Goal: Task Accomplishment & Management: Use online tool/utility

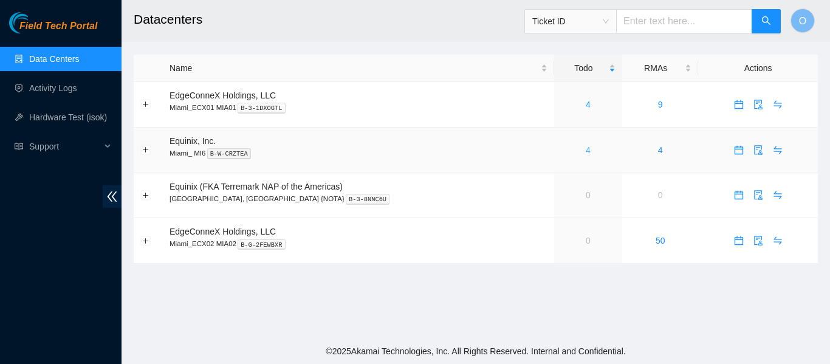
click at [586, 151] on link "4" at bounding box center [588, 150] width 5 height 10
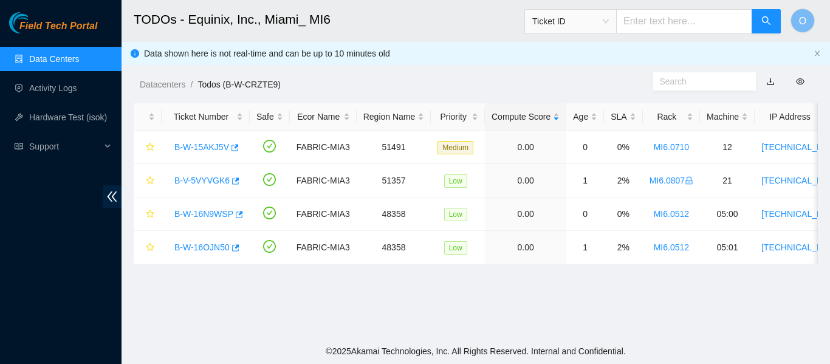
click at [70, 59] on link "Data Centers" at bounding box center [54, 59] width 50 height 10
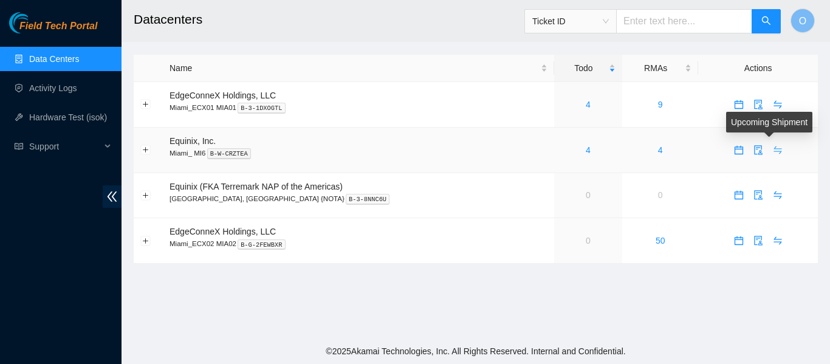
click at [774, 153] on icon "swap" at bounding box center [778, 150] width 8 height 8
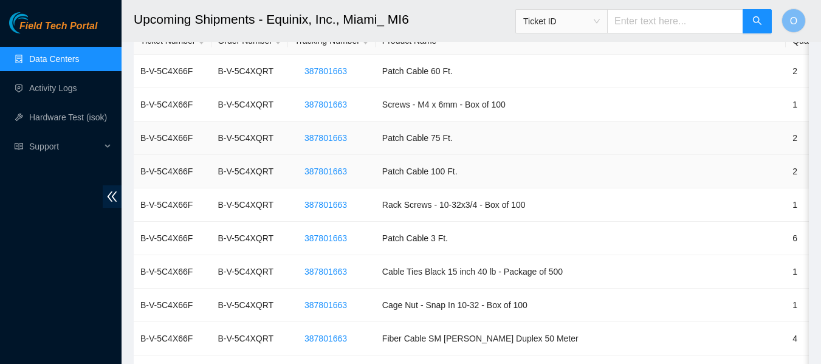
scroll to position [122, 0]
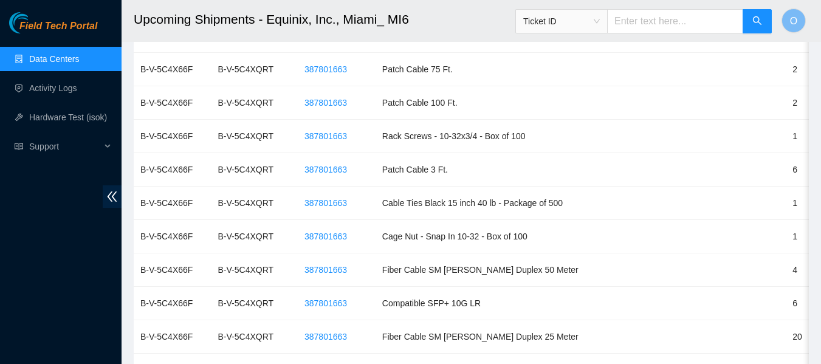
click at [67, 63] on link "Data Centers" at bounding box center [54, 59] width 50 height 10
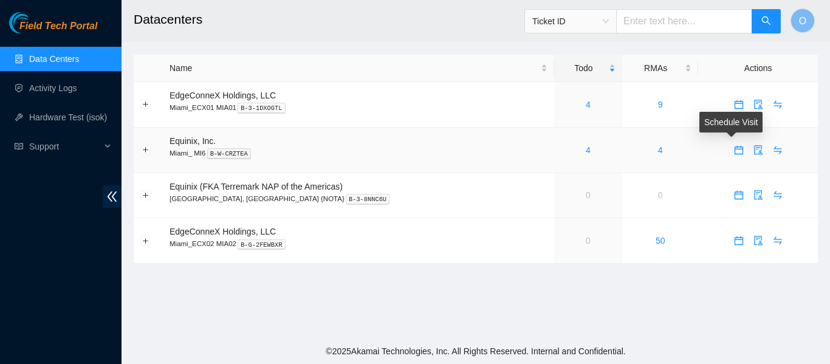
click at [734, 153] on icon "calendar" at bounding box center [739, 150] width 10 height 10
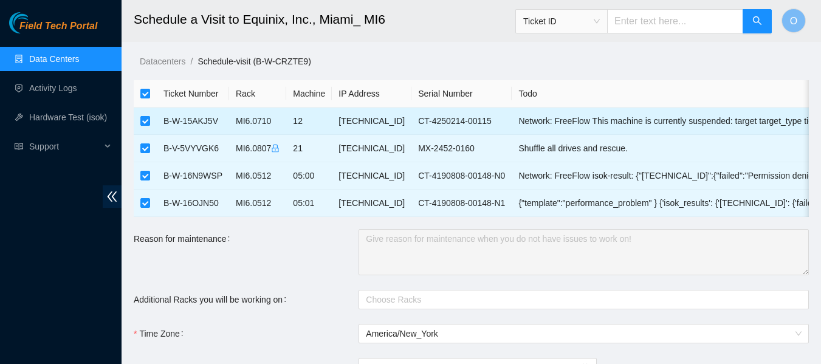
click at [146, 120] on input "checkbox" at bounding box center [145, 121] width 10 height 10
checkbox input "false"
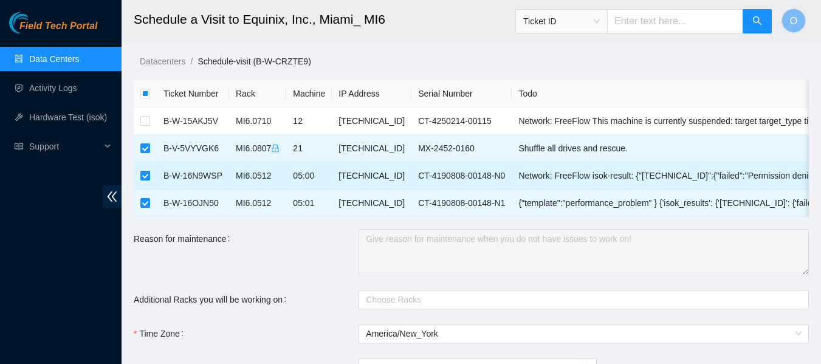
click at [146, 172] on input "checkbox" at bounding box center [145, 176] width 10 height 10
checkbox input "false"
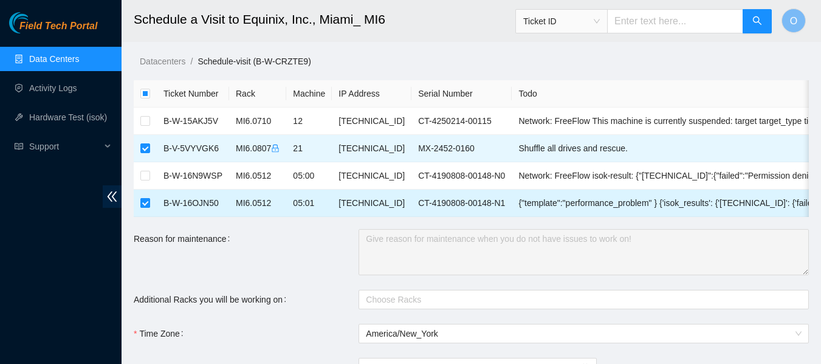
click at [145, 203] on input "checkbox" at bounding box center [145, 203] width 10 height 10
checkbox input "false"
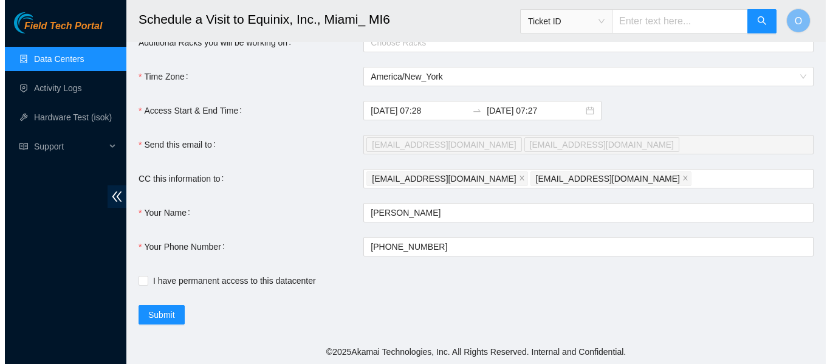
scroll to position [267, 0]
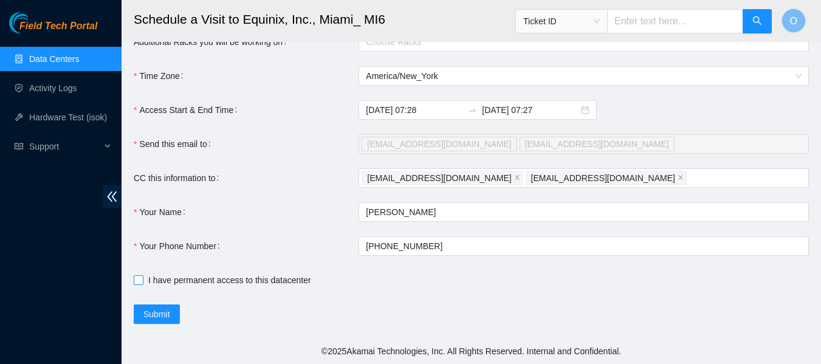
click at [142, 276] on span at bounding box center [139, 280] width 10 height 10
click at [142, 276] on input "I have permanent access to this datacenter" at bounding box center [138, 279] width 9 height 9
checkbox input "true"
click at [157, 312] on span "Submit" at bounding box center [156, 313] width 27 height 13
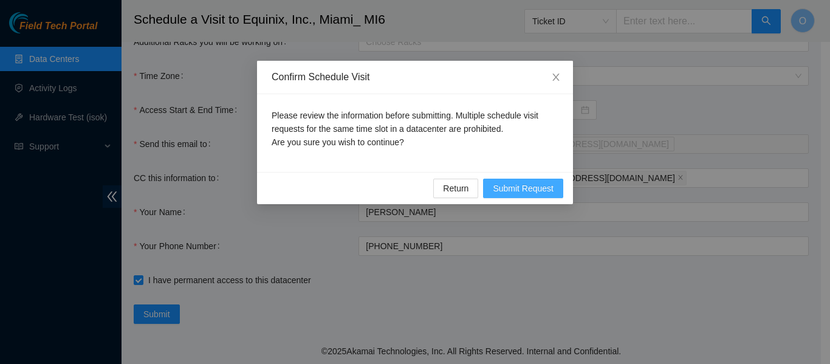
click at [530, 188] on span "Submit Request" at bounding box center [523, 188] width 61 height 13
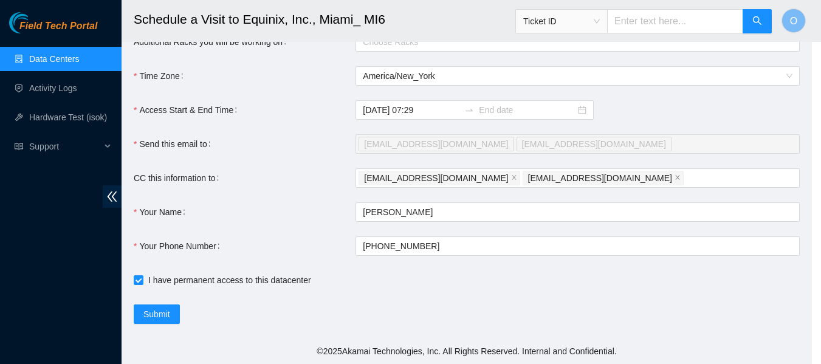
type input "2025-09-24 07:29"
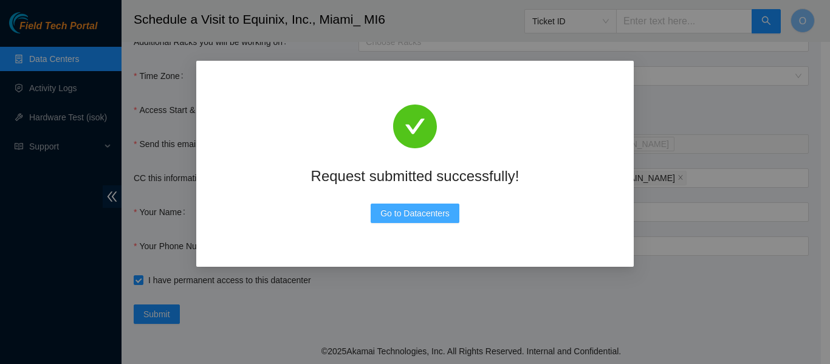
click at [414, 212] on span "Go to Datacenters" at bounding box center [414, 213] width 69 height 13
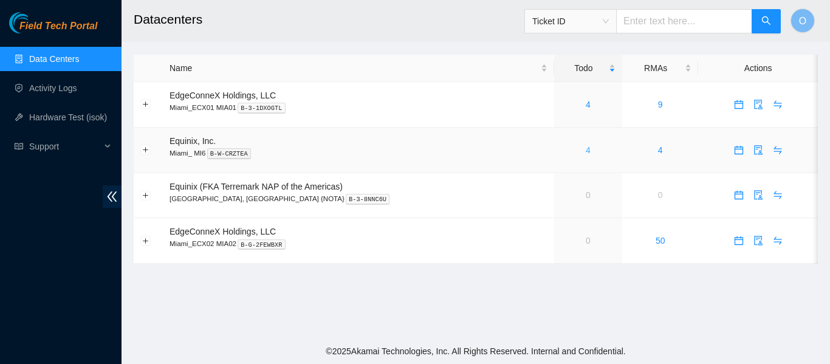
click at [586, 149] on link "4" at bounding box center [588, 150] width 5 height 10
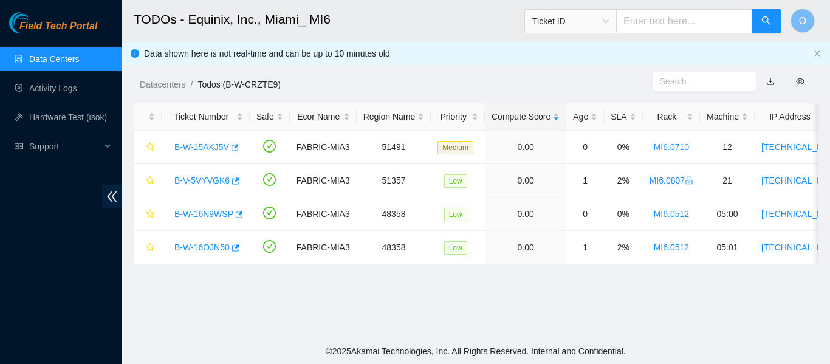
drag, startPoint x: 445, startPoint y: 273, endPoint x: 569, endPoint y: 282, distance: 124.2
click at [571, 282] on main "TODOs - Equinix, Inc., Miami_ MI6 Ticket ID O Data shown here is not real-time …" at bounding box center [476, 169] width 709 height 338
click at [207, 249] on link "B-W-16OJN50" at bounding box center [201, 247] width 55 height 10
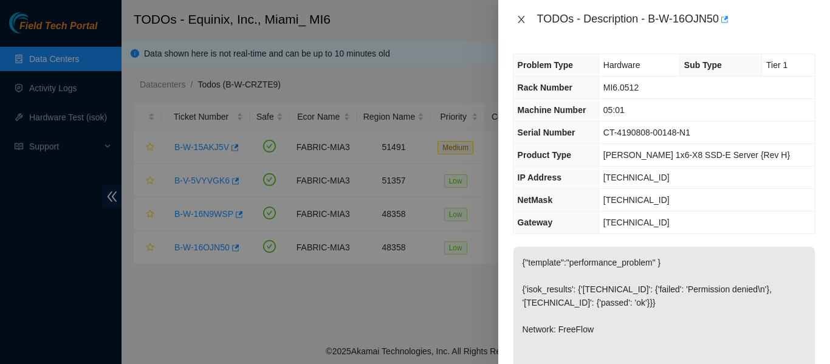
click at [520, 21] on icon "close" at bounding box center [521, 19] width 7 height 7
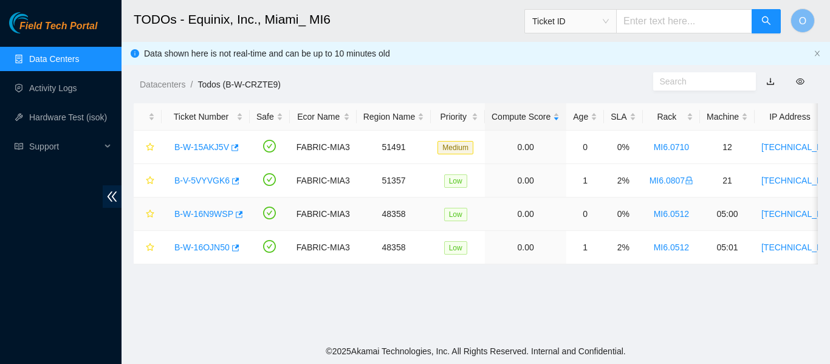
click at [206, 209] on link "B-W-16N9WSP" at bounding box center [203, 214] width 59 height 10
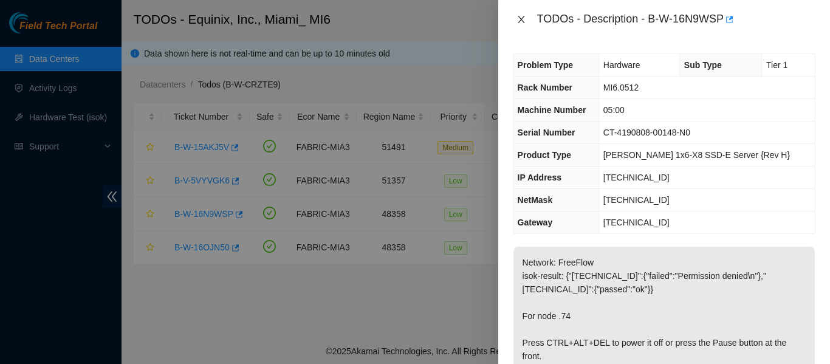
click at [519, 20] on icon "close" at bounding box center [521, 20] width 10 height 10
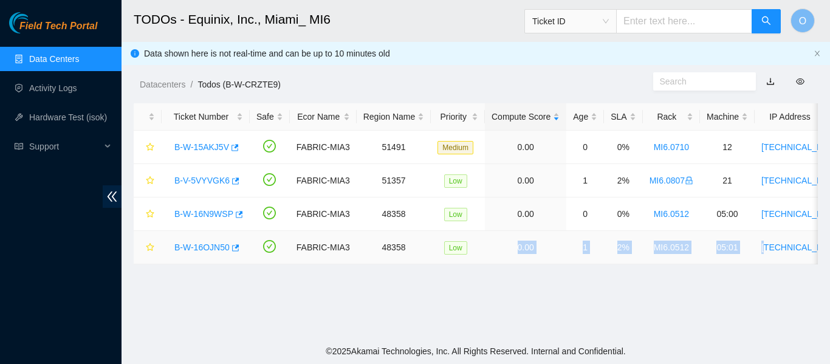
drag, startPoint x: 446, startPoint y: 263, endPoint x: 764, endPoint y: 262, distance: 317.8
click at [764, 262] on tr "B-W-16OJN50 FABRIC-MIA3 48358 Low 0.00 1 2% MI6.0512 05:01 23.61.249.75 CT-4190…" at bounding box center [709, 247] width 1150 height 33
drag, startPoint x: 588, startPoint y: 312, endPoint x: 582, endPoint y: 303, distance: 11.2
click at [588, 311] on main "TODOs - Equinix, Inc., Miami_ MI6 Ticket ID O Data shown here is not real-time …" at bounding box center [476, 169] width 709 height 338
click at [66, 61] on link "Data Centers" at bounding box center [54, 59] width 50 height 10
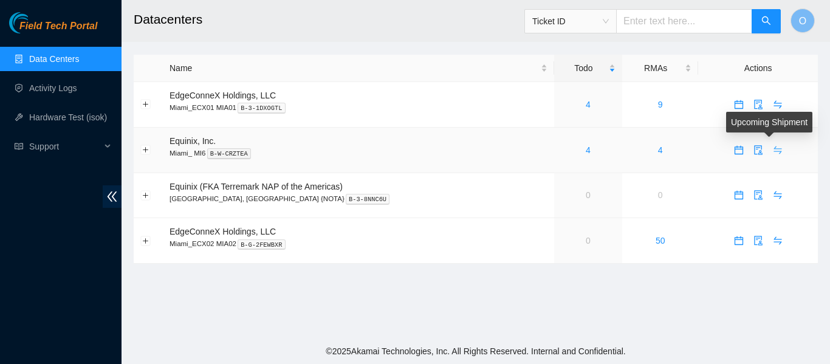
click at [773, 154] on icon "swap" at bounding box center [778, 150] width 10 height 10
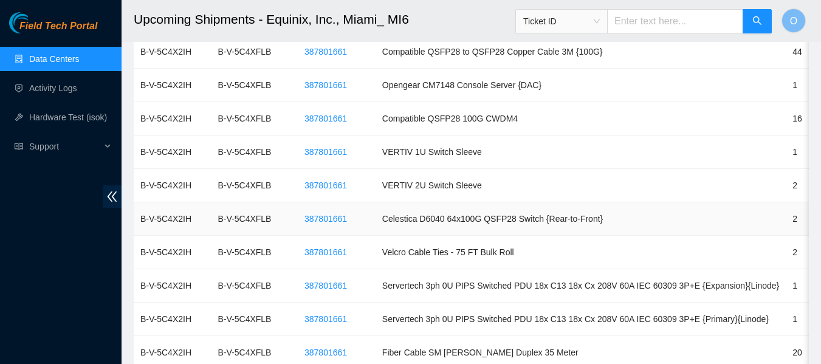
scroll to position [1243, 0]
click at [77, 61] on link "Data Centers" at bounding box center [54, 59] width 50 height 10
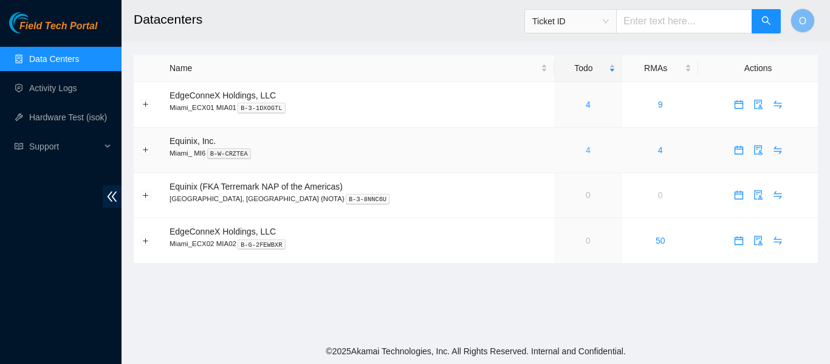
click at [586, 149] on link "4" at bounding box center [588, 150] width 5 height 10
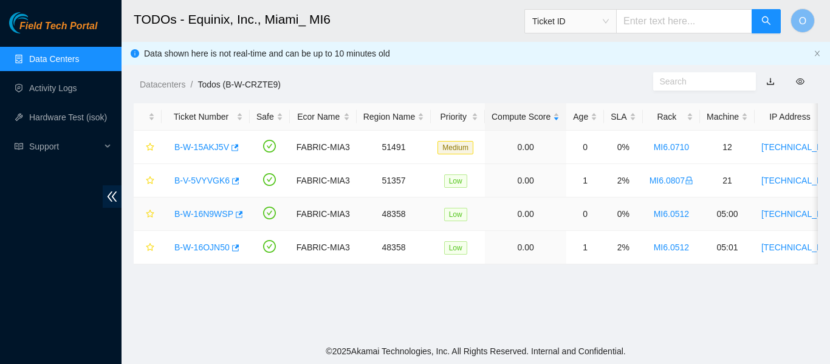
click at [205, 209] on link "B-W-16N9WSP" at bounding box center [203, 214] width 59 height 10
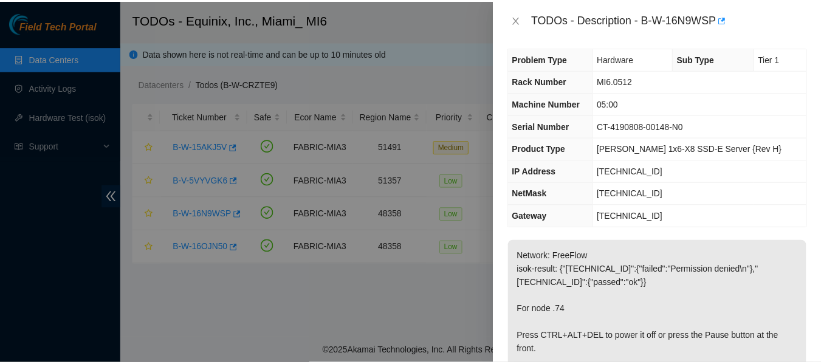
scroll to position [5, 0]
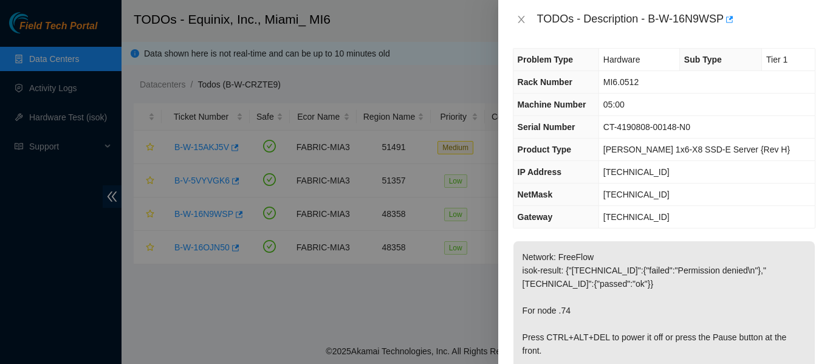
click at [712, 227] on td "23.61.249.65" at bounding box center [707, 217] width 216 height 22
click at [520, 18] on icon "close" at bounding box center [521, 19] width 7 height 7
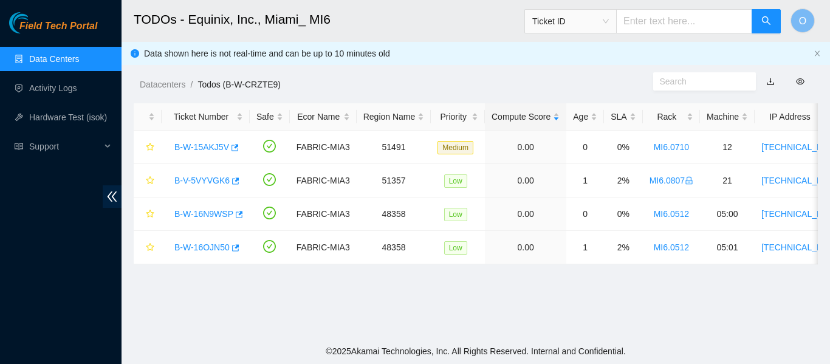
click at [66, 57] on link "Data Centers" at bounding box center [54, 59] width 50 height 10
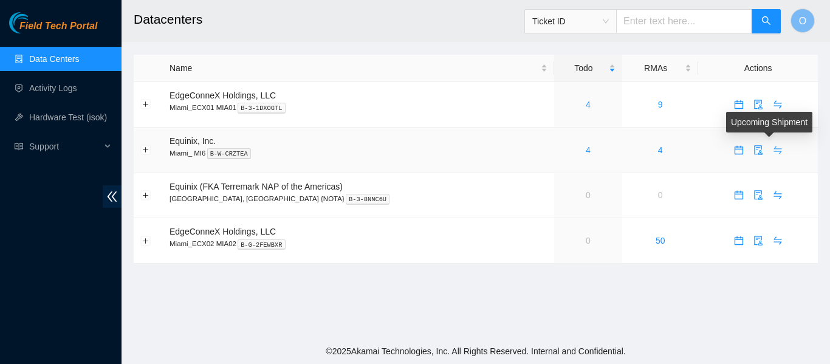
click at [773, 151] on icon "swap" at bounding box center [778, 150] width 10 height 10
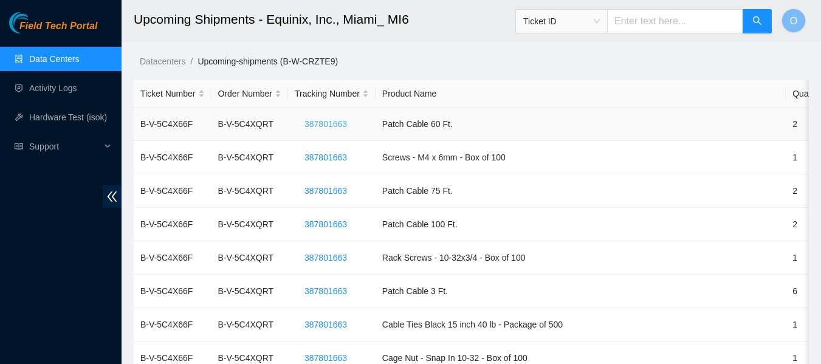
click at [338, 121] on span "387801663" at bounding box center [325, 123] width 43 height 13
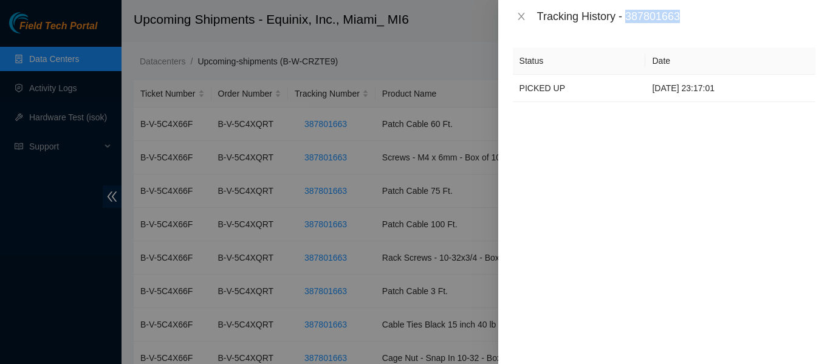
drag, startPoint x: 630, startPoint y: 16, endPoint x: 684, endPoint y: 14, distance: 54.7
click at [684, 14] on div "Tracking History - 387801663" at bounding box center [676, 16] width 278 height 13
copy div "387801663"
click at [523, 14] on icon "close" at bounding box center [521, 17] width 10 height 10
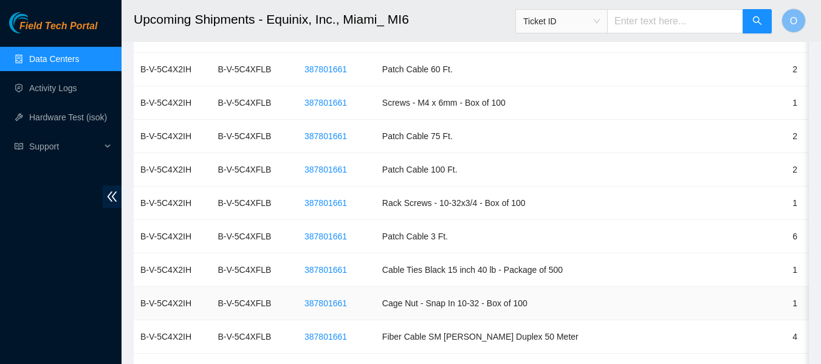
scroll to position [857, 0]
click at [345, 173] on span "387801661" at bounding box center [325, 168] width 43 height 13
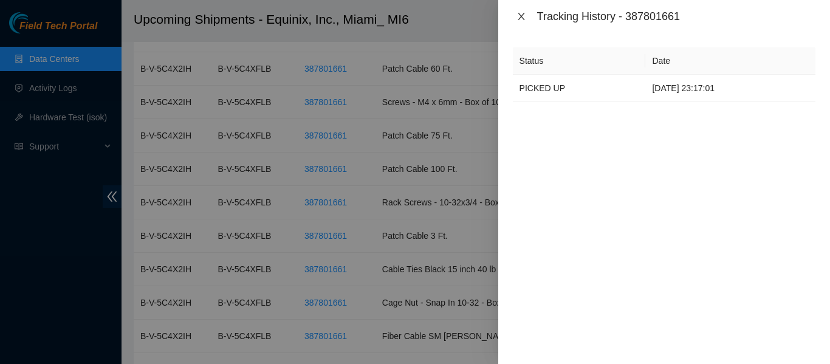
click at [523, 13] on icon "close" at bounding box center [521, 17] width 10 height 10
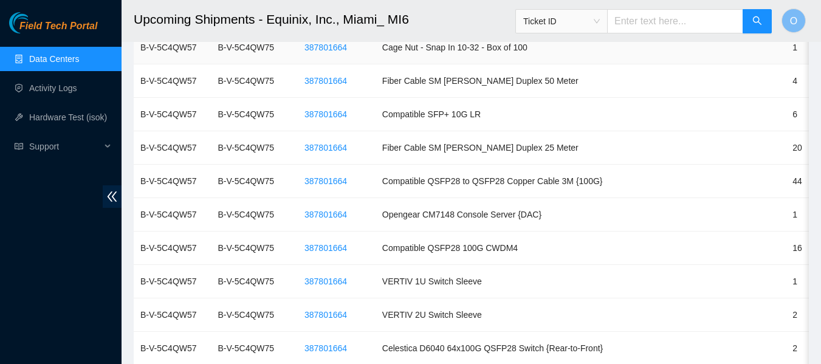
scroll to position [1915, 0]
click at [336, 211] on span "387801664" at bounding box center [325, 213] width 43 height 13
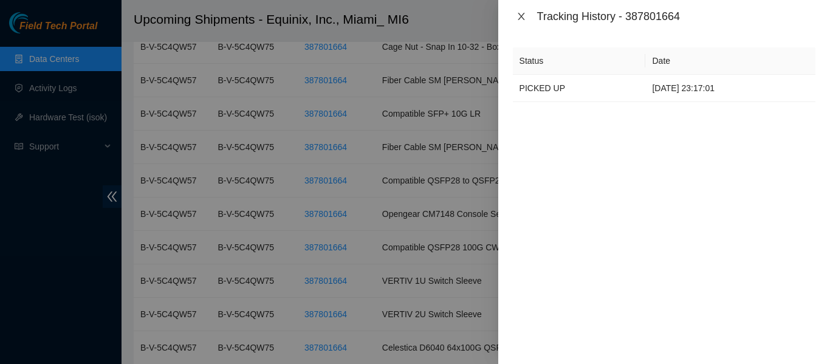
click at [516, 16] on icon "close" at bounding box center [521, 17] width 10 height 10
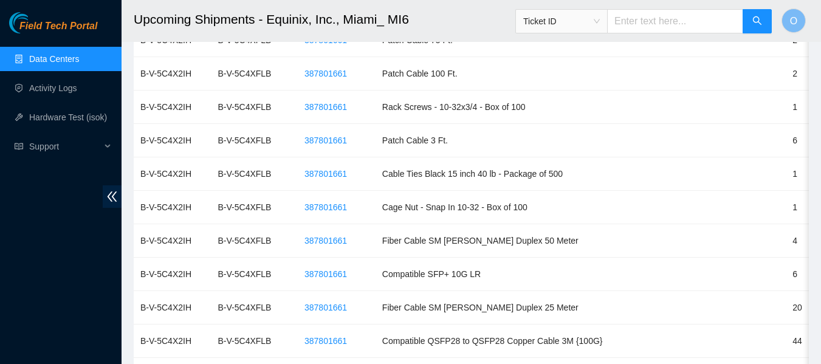
scroll to position [956, 0]
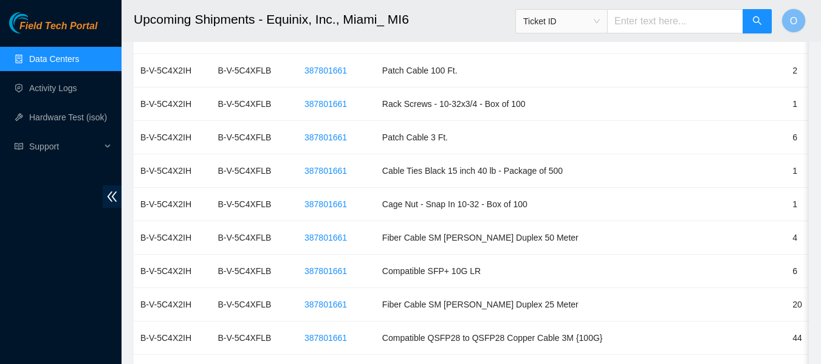
click at [57, 57] on link "Data Centers" at bounding box center [54, 59] width 50 height 10
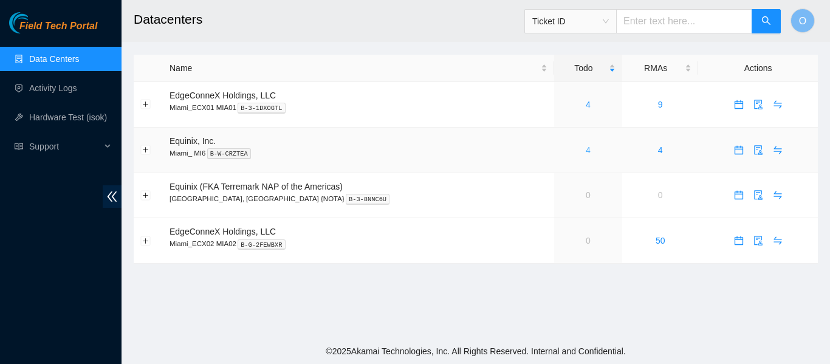
click at [586, 149] on link "4" at bounding box center [588, 150] width 5 height 10
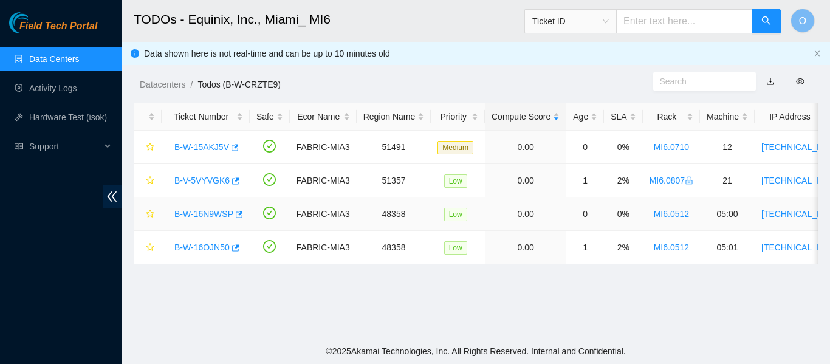
click at [212, 215] on link "B-W-16N9WSP" at bounding box center [203, 214] width 59 height 10
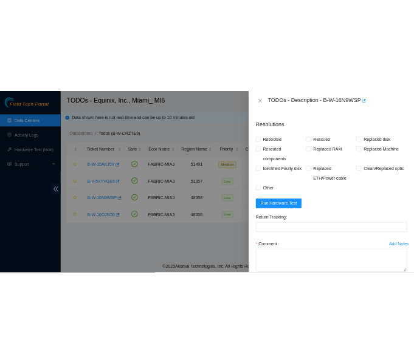
scroll to position [561, 0]
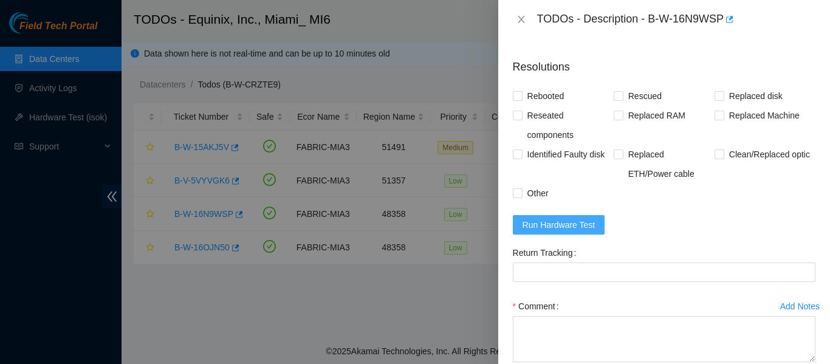
click at [568, 225] on span "Run Hardware Test" at bounding box center [559, 224] width 73 height 13
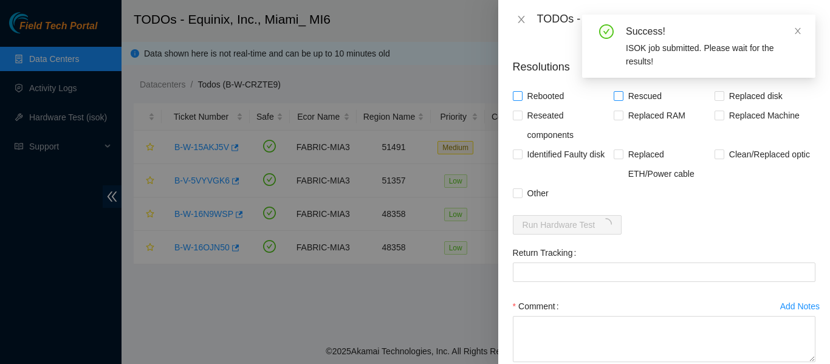
drag, startPoint x: 521, startPoint y: 95, endPoint x: 616, endPoint y: 98, distance: 95.4
click at [616, 98] on div "Rebooted Rescued Replaced disk Reseated components Replaced RAM Replaced Machin…" at bounding box center [664, 144] width 303 height 117
click at [616, 98] on input "Rescued" at bounding box center [618, 95] width 9 height 9
checkbox input "true"
click at [517, 114] on input "Reseated components" at bounding box center [517, 115] width 9 height 9
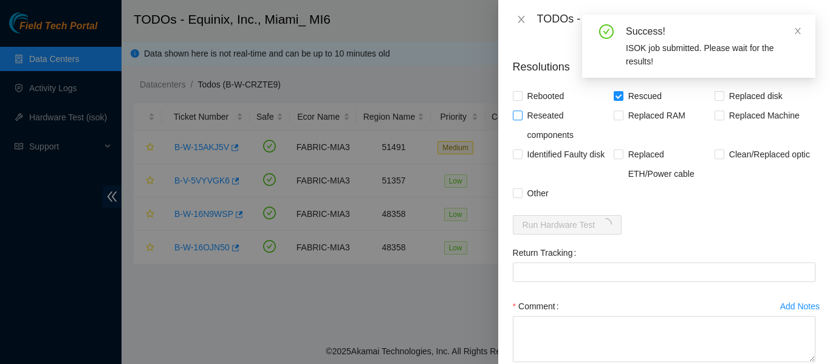
checkbox input "true"
click at [516, 94] on input "Rebooted" at bounding box center [517, 95] width 9 height 9
checkbox input "true"
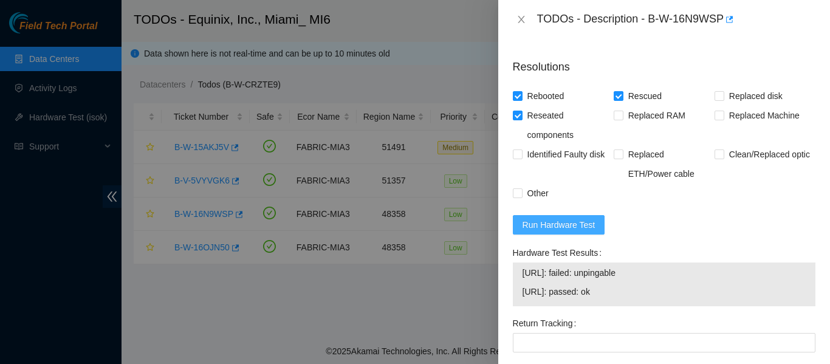
click at [562, 216] on button "Run Hardware Test" at bounding box center [559, 224] width 92 height 19
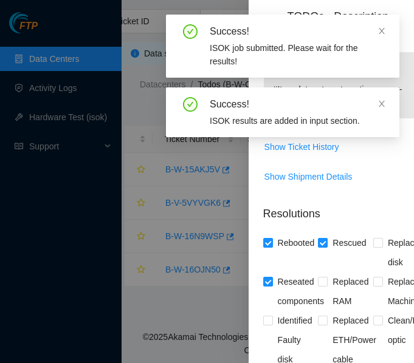
scroll to position [761, 0]
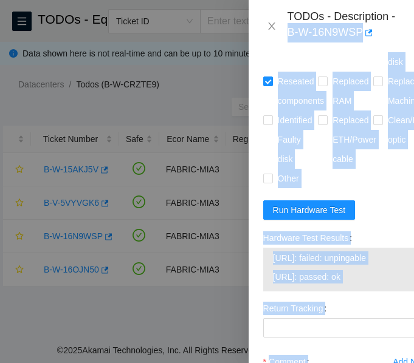
drag, startPoint x: 285, startPoint y: 35, endPoint x: 367, endPoint y: 27, distance: 82.4
click at [367, 27] on body "FTP Data Centers Activity Logs Hardware Test (isok) Support TODOs - Equinix, In…" at bounding box center [207, 181] width 414 height 363
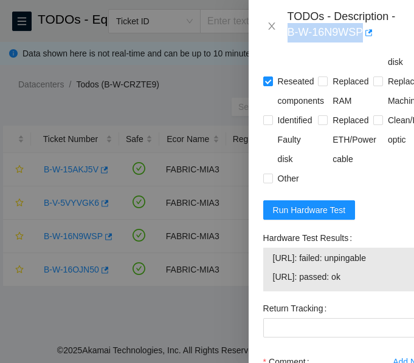
drag, startPoint x: 285, startPoint y: 35, endPoint x: 360, endPoint y: 37, distance: 75.4
click at [360, 37] on div "TODOs - Description - B-W-16N9WSP" at bounding box center [331, 26] width 136 height 33
copy div "B-W-16N9WSP"
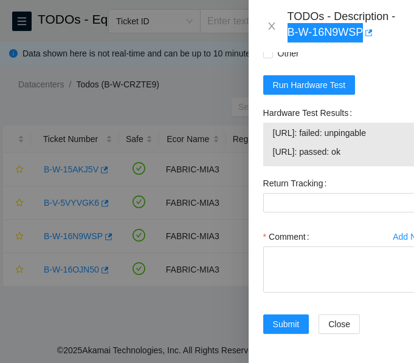
scroll to position [946, 0]
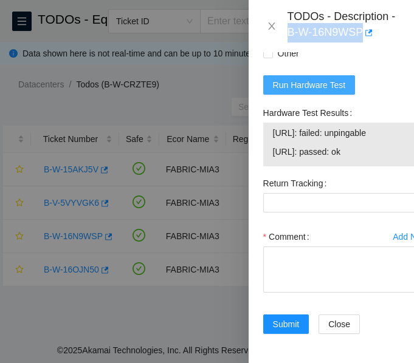
click at [328, 92] on span "Run Hardware Test" at bounding box center [309, 84] width 73 height 13
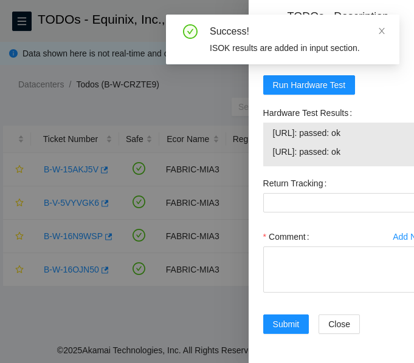
drag, startPoint x: 272, startPoint y: 139, endPoint x: 365, endPoint y: 160, distance: 94.9
click at [365, 160] on tbody "23.61.249.74: passed: ok 23.61.249.75: passed: ok" at bounding box center [345, 145] width 147 height 38
copy tbody "23.61.249.74: passed: ok 23.61.249.75: passed: ok"
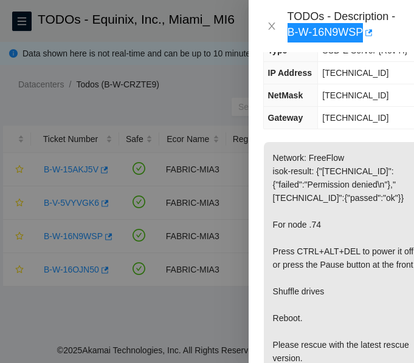
scroll to position [184, 0]
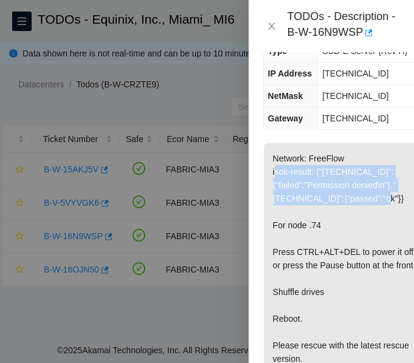
drag, startPoint x: 274, startPoint y: 186, endPoint x: 380, endPoint y: 227, distance: 113.3
click at [380, 227] on p "Network: FreeFlow isok-result: {"23.61.249.74":{"failed":"Permission denied\n"}…" at bounding box center [346, 319] width 164 height 352
copy p "sok-result: {"23.61.249.74":{"failed":"Permission denied\n"},"23.61.249.75":{"p…"
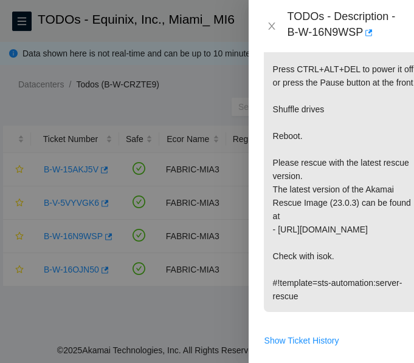
scroll to position [335, 0]
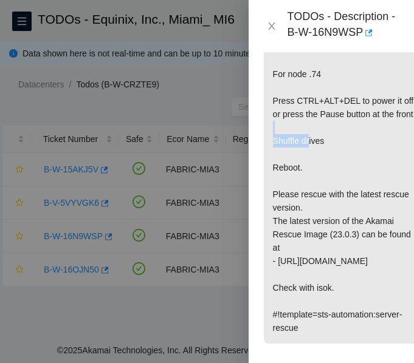
drag, startPoint x: 273, startPoint y: 182, endPoint x: 323, endPoint y: 188, distance: 50.8
click at [323, 188] on p "Network: FreeFlow isok-result: {"23.61.249.74":{"failed":"Permission denied\n"}…" at bounding box center [346, 167] width 164 height 352
copy p "Shuffle drives"
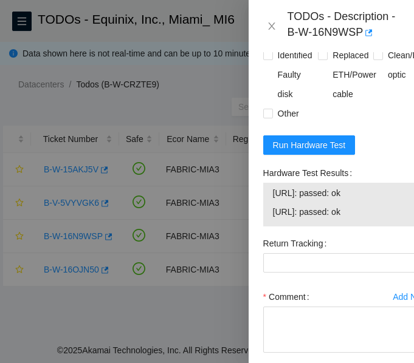
scroll to position [972, 0]
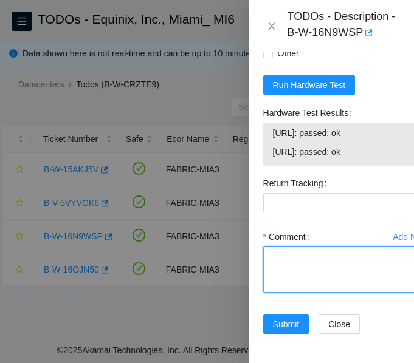
click at [300, 247] on textarea "Comment" at bounding box center [345, 270] width 165 height 46
paste textarea "-Verified ticket is safe to work on: YES -NOCC Authorized: YES -Located server …"
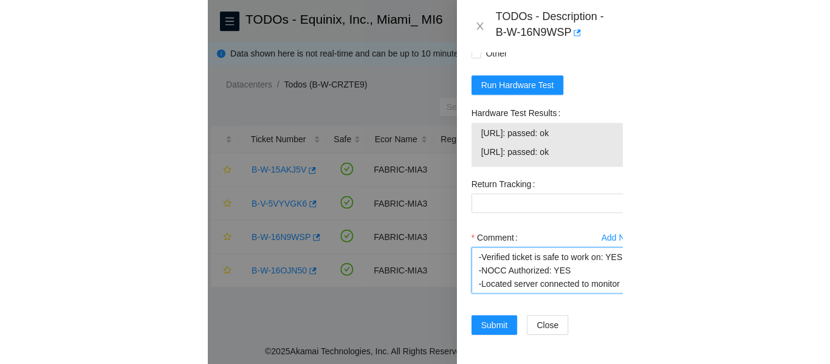
scroll to position [278, 0]
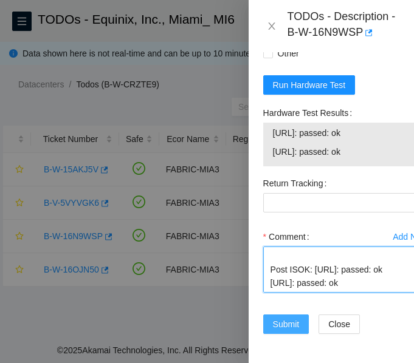
type textarea "-Verified ticket is safe to work on: YES -NOCC Authorized: YES -Located server …"
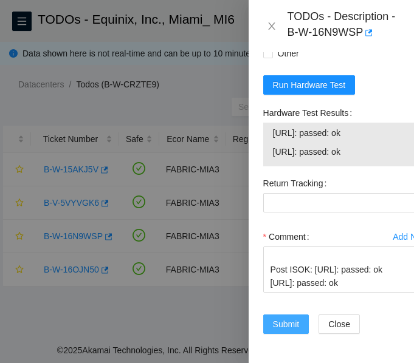
click at [280, 318] on span "Submit" at bounding box center [286, 324] width 27 height 13
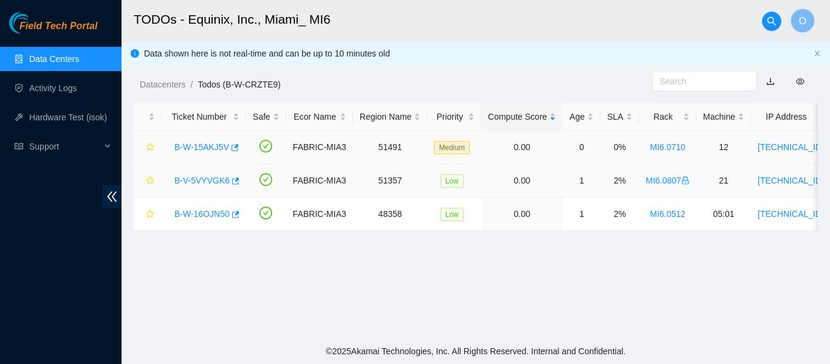
scroll to position [425, 0]
click at [209, 217] on link "B-W-16OJN50" at bounding box center [201, 214] width 55 height 10
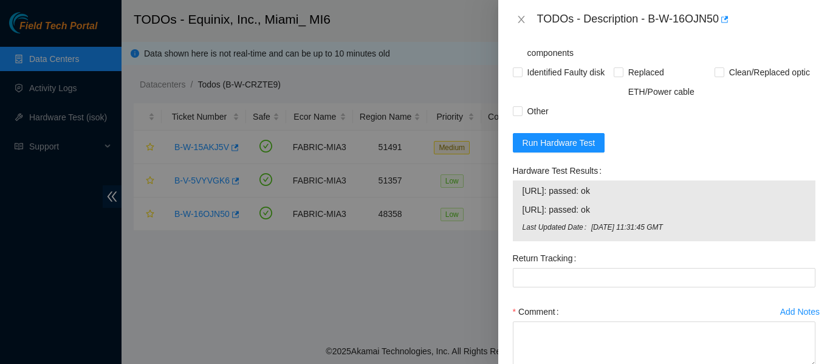
scroll to position [730, 0]
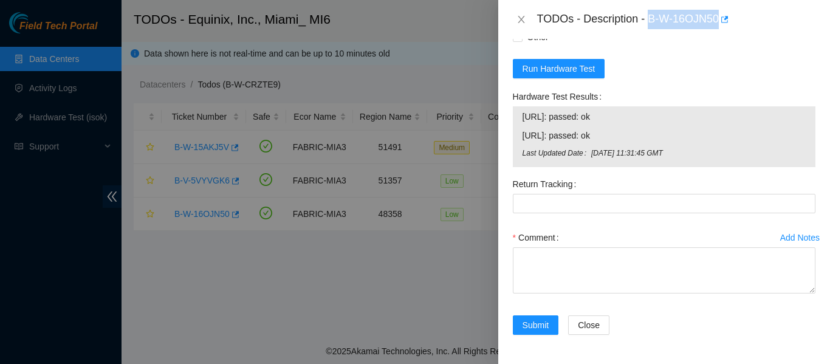
drag, startPoint x: 650, startPoint y: 19, endPoint x: 719, endPoint y: 24, distance: 70.0
click at [719, 24] on div "TODOs - Description - B-W-16OJN50" at bounding box center [676, 19] width 278 height 19
copy div "B-W-16OJN50"
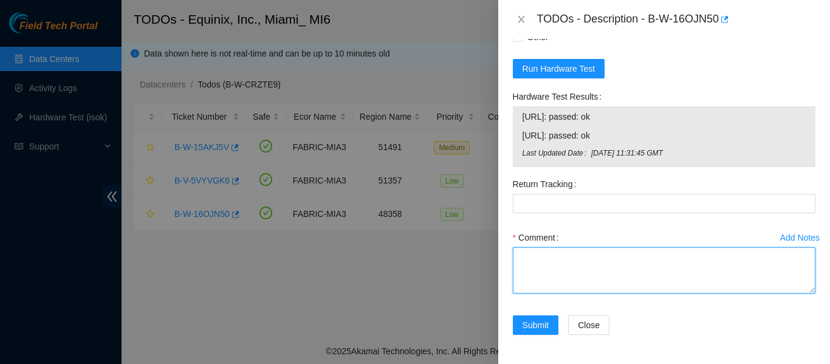
drag, startPoint x: 587, startPoint y: 259, endPoint x: 562, endPoint y: 255, distance: 25.4
click at [562, 255] on textarea "Comment" at bounding box center [664, 270] width 303 height 46
paste textarea "-Verified ticket is safe to work on: YES -NOCC Authorized: YES -Located server …"
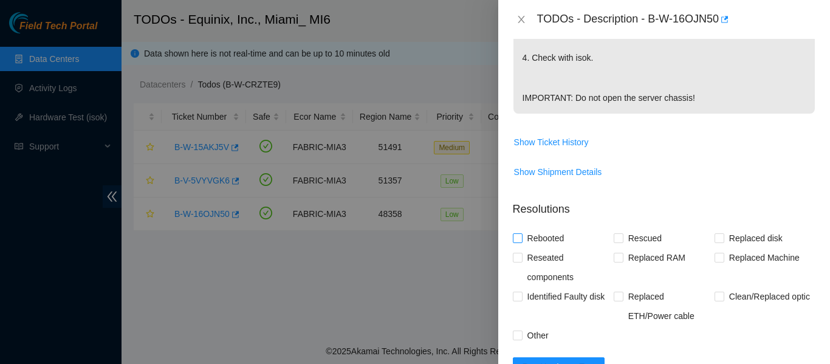
scroll to position [418, 0]
type textarea "-Verified ticket is safe to work on: YES -NOCC Authorized: YES -Located server …"
click at [520, 244] on span at bounding box center [518, 239] width 10 height 10
click at [520, 242] on input "Rebooted" at bounding box center [517, 238] width 9 height 9
checkbox input "true"
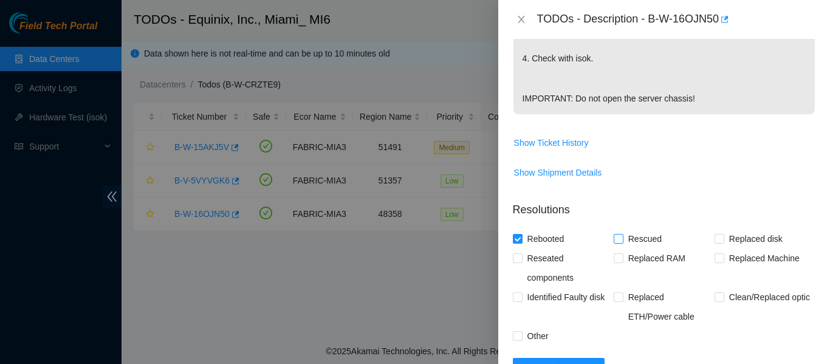
click at [619, 242] on input "Rescued" at bounding box center [618, 238] width 9 height 9
checkbox input "true"
click at [519, 262] on input "Reseated components" at bounding box center [517, 257] width 9 height 9
checkbox input "true"
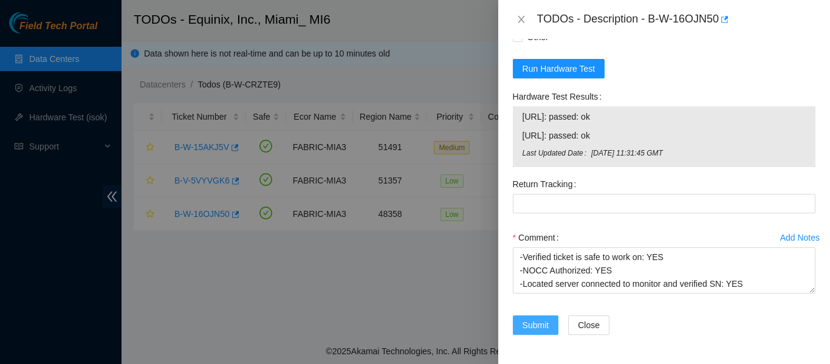
click at [531, 328] on span "Submit" at bounding box center [536, 324] width 27 height 13
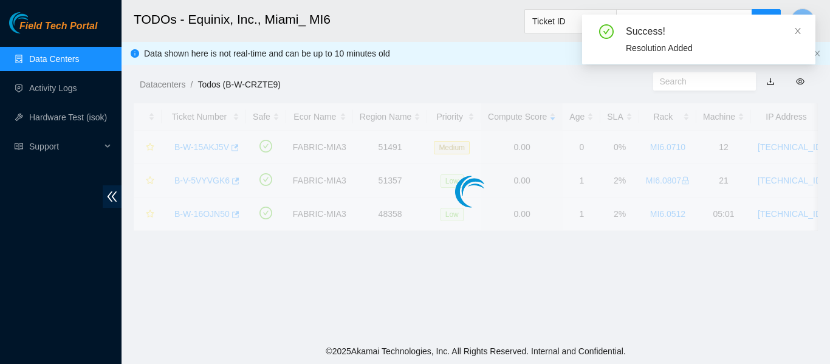
scroll to position [393, 0]
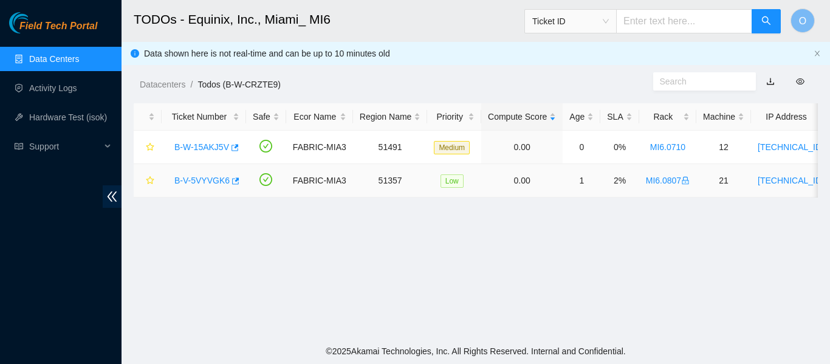
click at [189, 183] on link "B-V-5VYVGK6" at bounding box center [201, 181] width 55 height 10
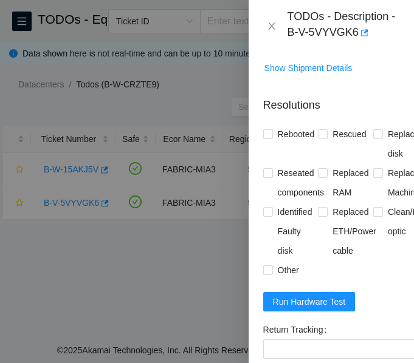
scroll to position [508, 0]
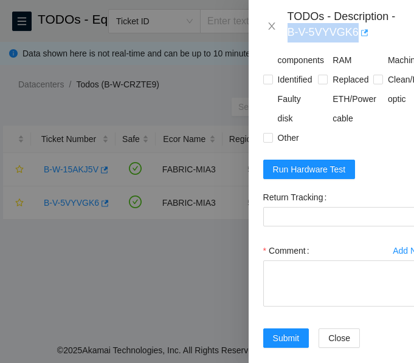
drag, startPoint x: 288, startPoint y: 30, endPoint x: 357, endPoint y: 29, distance: 68.7
click at [357, 29] on div "TODOs - Description - B-V-5VYVGK6" at bounding box center [343, 26] width 112 height 33
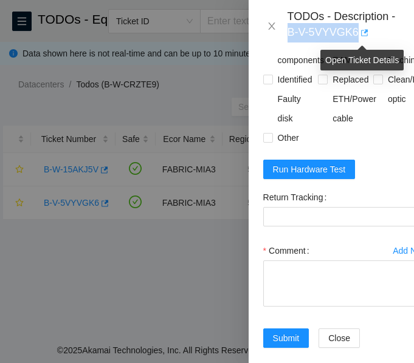
copy div "B-V-5VYVGK6"
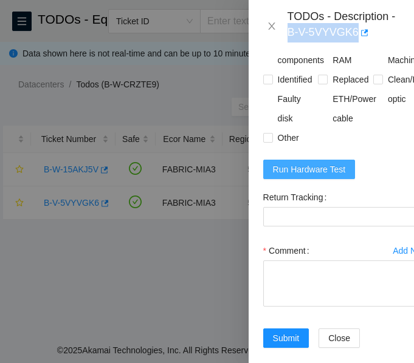
click at [324, 168] on span "Run Hardware Test" at bounding box center [309, 169] width 73 height 13
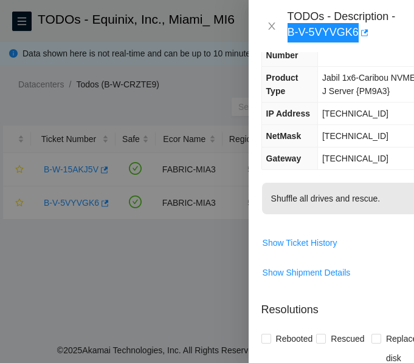
scroll to position [170, 2]
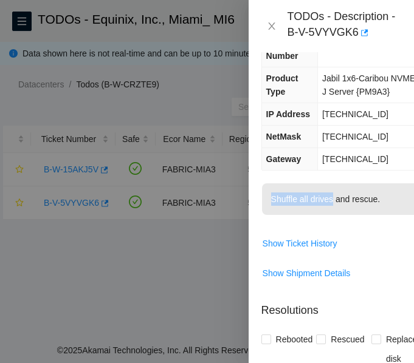
drag, startPoint x: 270, startPoint y: 198, endPoint x: 331, endPoint y: 202, distance: 61.5
click at [331, 202] on p "Shuffle all drives and rescue." at bounding box center [344, 200] width 164 height 32
copy p "Shuffle all drives"
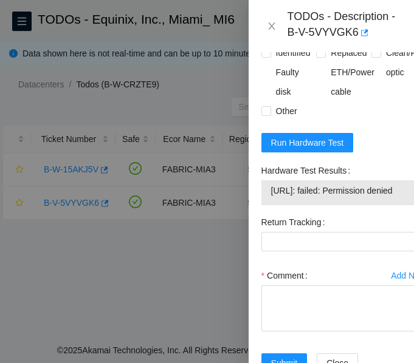
scroll to position [535, 2]
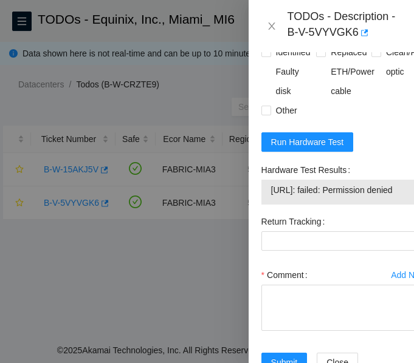
drag, startPoint x: 270, startPoint y: 191, endPoint x: 333, endPoint y: 205, distance: 64.7
click at [333, 202] on td "23.200.165.216: failed: Permission denied" at bounding box center [343, 192] width 147 height 19
copy span "23.200.165.216: failed: Permission denied"
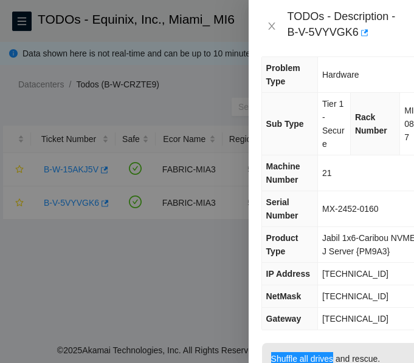
scroll to position [0, 2]
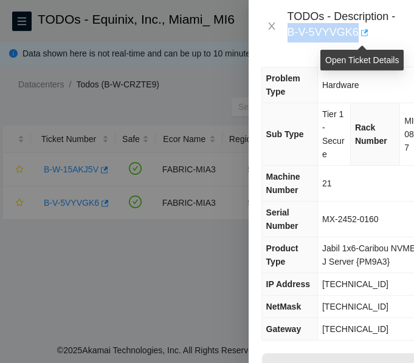
drag, startPoint x: 286, startPoint y: 33, endPoint x: 359, endPoint y: 30, distance: 73.6
click at [359, 30] on div "TODOs - Description - B-V-5VYVGK6" at bounding box center [331, 26] width 136 height 33
click at [359, 30] on icon "button" at bounding box center [363, 33] width 9 height 9
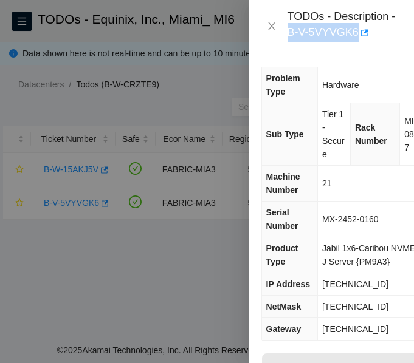
copy div "B-V-5VYVGK6"
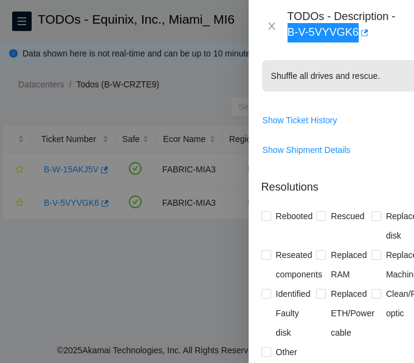
scroll to position [294, 2]
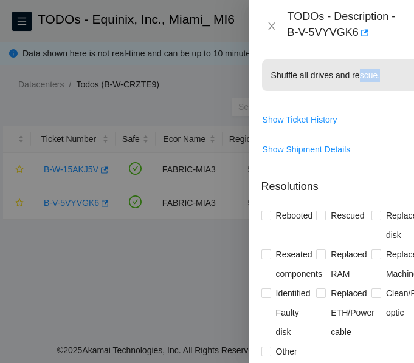
drag, startPoint x: 379, startPoint y: 78, endPoint x: 359, endPoint y: 81, distance: 20.8
click at [359, 81] on p "Shuffle all drives and rescue." at bounding box center [344, 76] width 164 height 32
click at [334, 80] on p "Shuffle all drives and rescue." at bounding box center [344, 76] width 164 height 32
drag, startPoint x: 331, startPoint y: 76, endPoint x: 270, endPoint y: 78, distance: 60.8
click at [270, 78] on p "Shuffle all drives and rescue." at bounding box center [344, 76] width 164 height 32
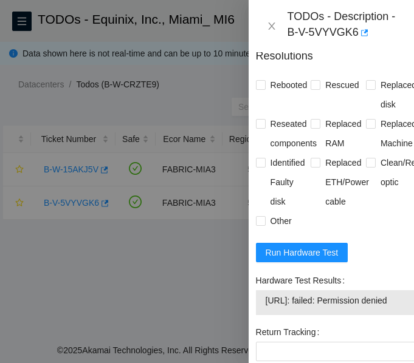
scroll to position [425, 7]
click at [261, 88] on input "Rebooted" at bounding box center [260, 84] width 9 height 9
checkbox input "true"
click at [263, 120] on input "Reseated components" at bounding box center [260, 123] width 9 height 9
checkbox input "true"
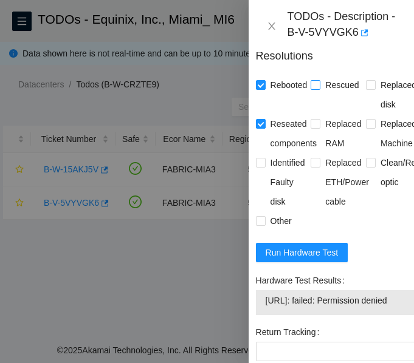
click at [311, 88] on input "Rescued" at bounding box center [315, 84] width 9 height 9
checkbox input "true"
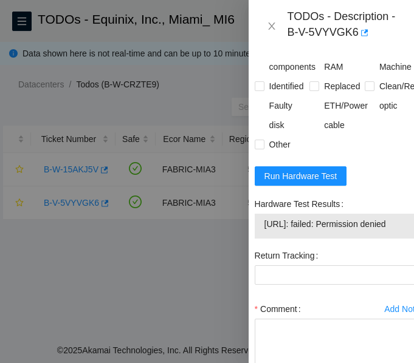
scroll to position [502, 9]
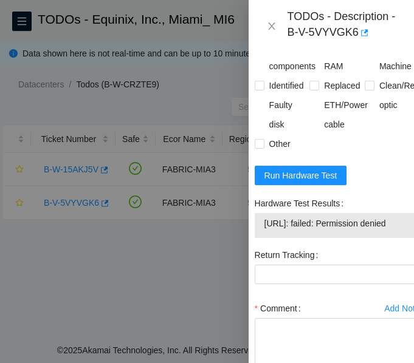
drag, startPoint x: 393, startPoint y: 223, endPoint x: 268, endPoint y: 225, distance: 125.2
click at [268, 225] on span "23.200.165.216: failed: Permission denied" at bounding box center [337, 223] width 146 height 13
drag, startPoint x: 260, startPoint y: 222, endPoint x: 297, endPoint y: 247, distance: 44.7
click at [297, 238] on div "23.200.165.216: failed: Permission denied" at bounding box center [337, 225] width 165 height 25
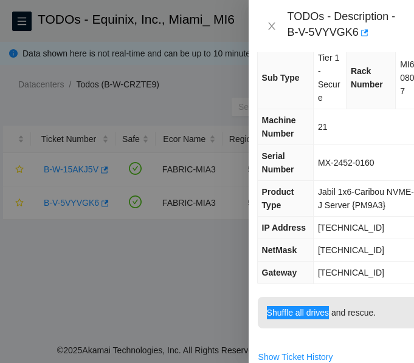
scroll to position [60, 6]
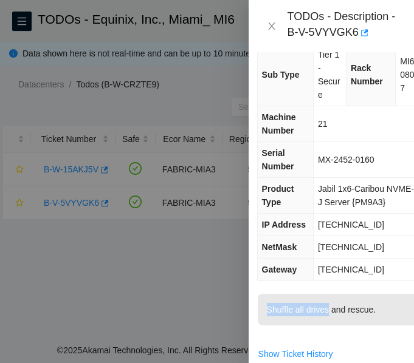
click at [313, 242] on td "255.255.255.192" at bounding box center [367, 247] width 108 height 22
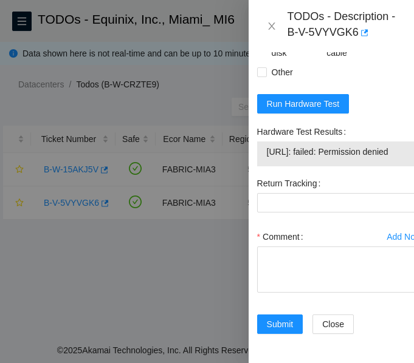
scroll to position [591, 6]
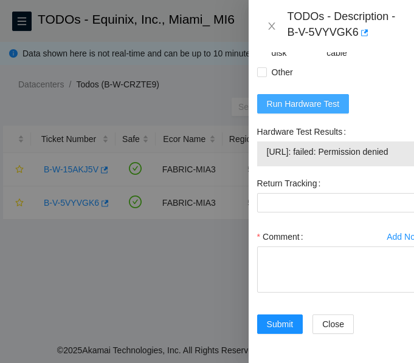
click at [304, 97] on span "Run Hardware Test" at bounding box center [303, 103] width 73 height 13
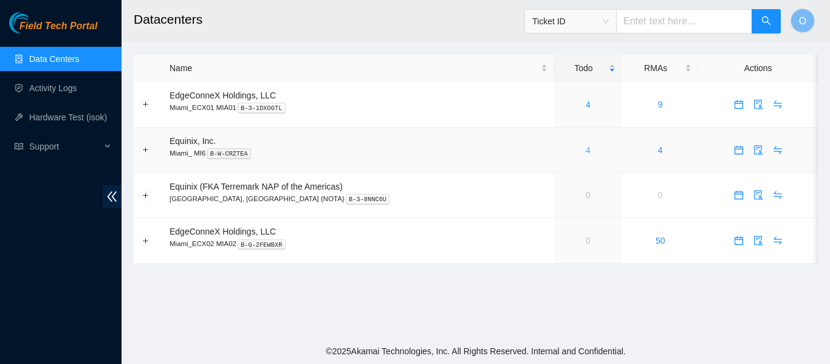
click at [586, 149] on link "4" at bounding box center [588, 150] width 5 height 10
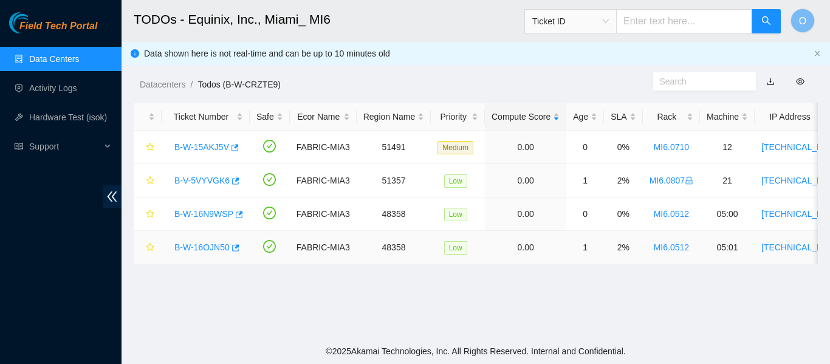
click at [213, 247] on link "B-W-16OJN50" at bounding box center [201, 247] width 55 height 10
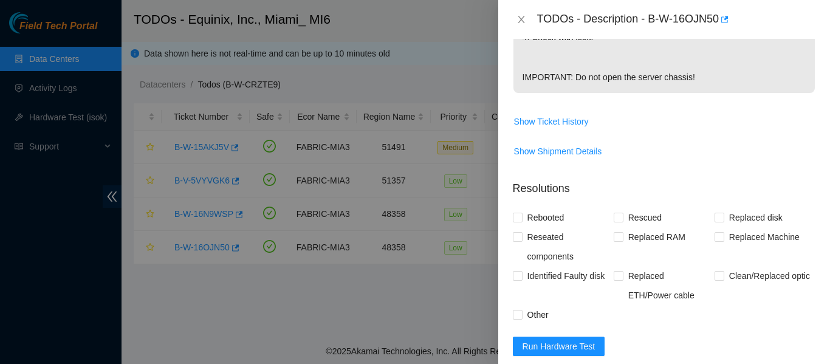
scroll to position [458, 0]
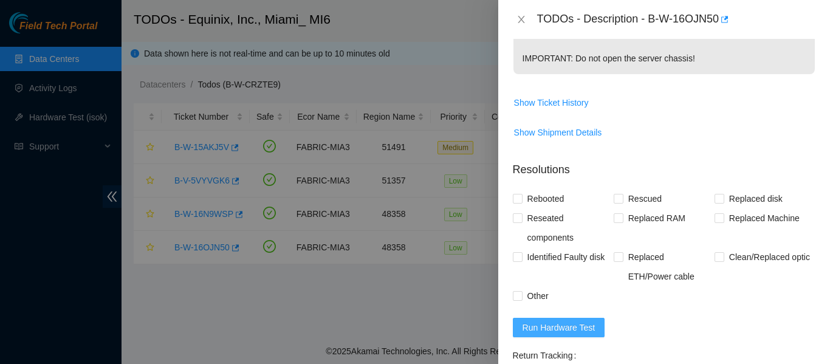
click at [579, 334] on span "Run Hardware Test" at bounding box center [559, 327] width 73 height 13
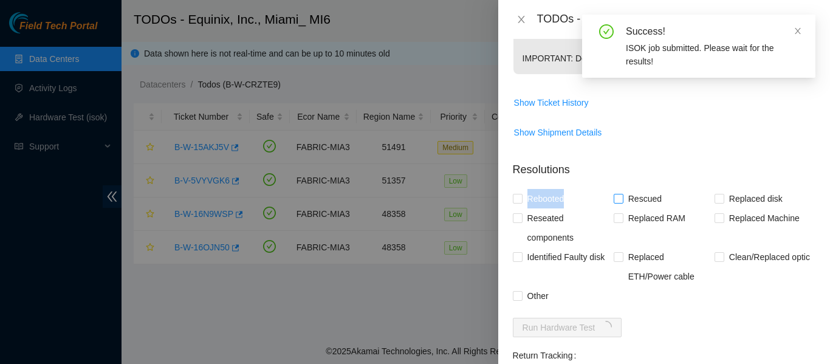
drag, startPoint x: 522, startPoint y: 210, endPoint x: 616, endPoint y: 214, distance: 94.3
click at [616, 214] on div "Rebooted Rescued Replaced disk Reseated components Replaced RAM Replaced Machin…" at bounding box center [664, 247] width 303 height 117
click at [616, 202] on input "Rescued" at bounding box center [618, 198] width 9 height 9
checkbox input "true"
click at [516, 202] on input "Rebooted" at bounding box center [517, 198] width 9 height 9
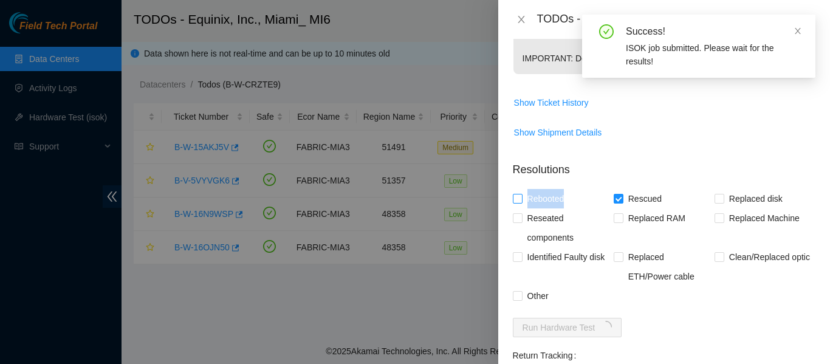
checkbox input "true"
click at [518, 222] on input "Reseated components" at bounding box center [517, 217] width 9 height 9
checkbox input "true"
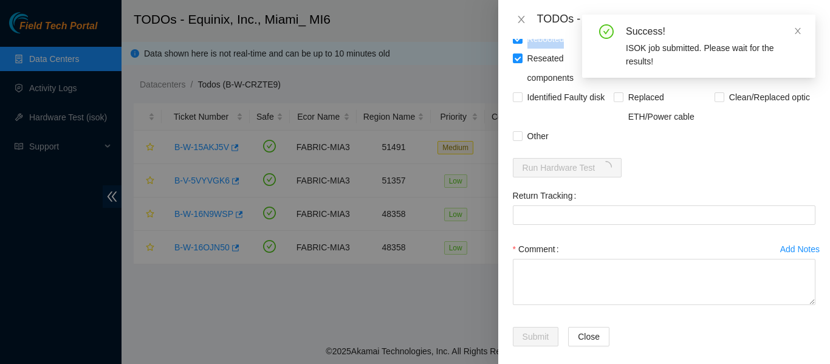
scroll to position [643, 0]
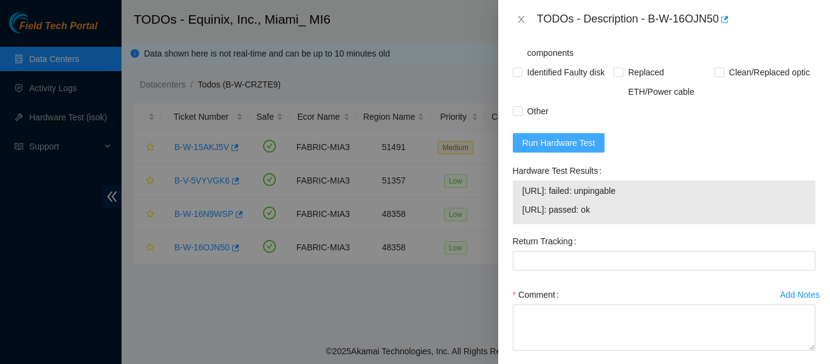
click at [573, 149] on span "Run Hardware Test" at bounding box center [559, 142] width 73 height 13
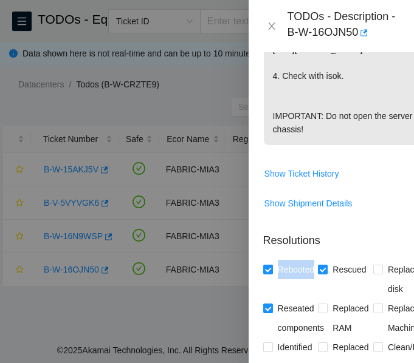
scroll to position [601, 0]
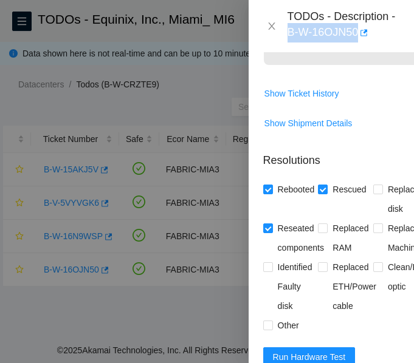
drag, startPoint x: 289, startPoint y: 29, endPoint x: 355, endPoint y: 35, distance: 66.5
click at [355, 35] on div "TODOs - Description - B-W-16OJN50" at bounding box center [343, 26] width 112 height 33
copy div "B-W-16OJN50"
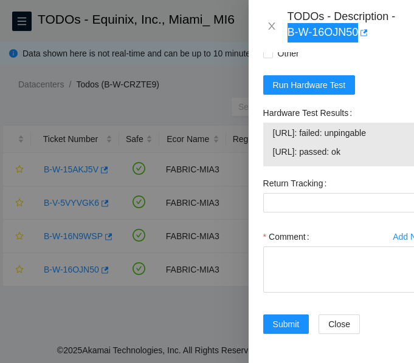
scroll to position [910, 0]
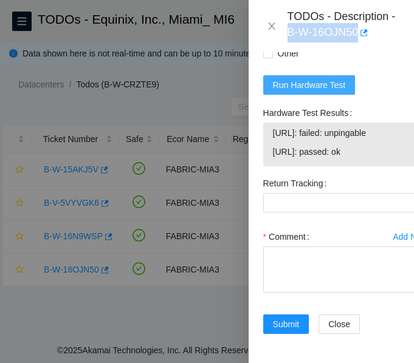
click at [315, 92] on span "Run Hardware Test" at bounding box center [309, 84] width 73 height 13
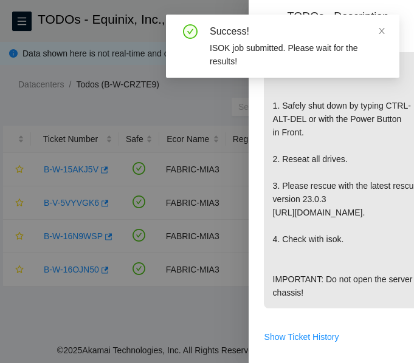
scroll to position [358, 0]
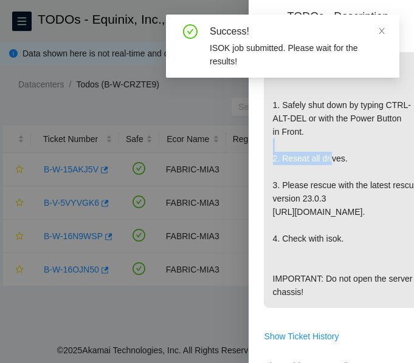
drag, startPoint x: 280, startPoint y: 185, endPoint x: 355, endPoint y: 186, distance: 76.0
click at [355, 186] on p "{"template":"performance_problem" } {'isok_results': {'23.61.249.74': {'failed'…" at bounding box center [346, 138] width 164 height 339
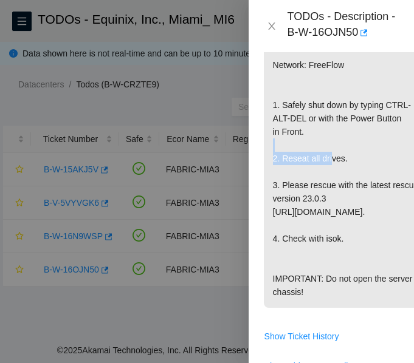
copy p "Reseat all drives."
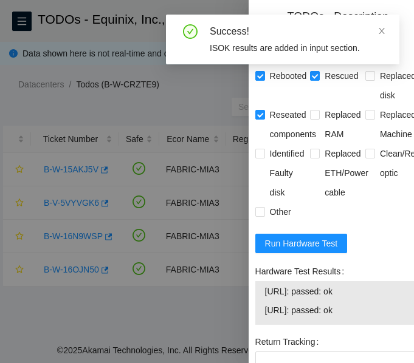
scroll to position [945, 8]
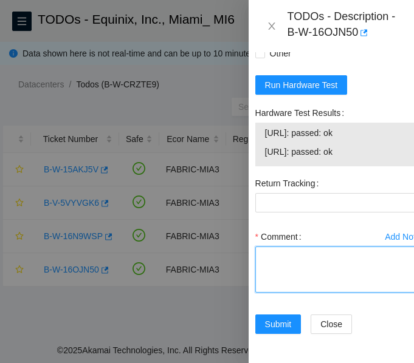
click at [325, 247] on textarea "Comment" at bounding box center [337, 270] width 165 height 46
paste textarea "-Verified ticket is safe to work on: YES -NOCC Authorized: YES -Located server …"
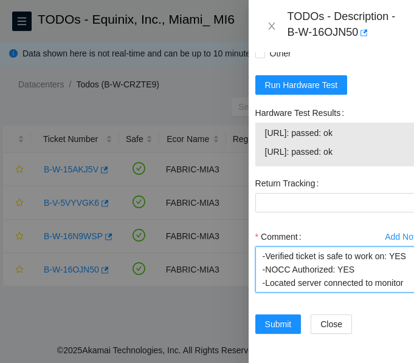
scroll to position [251, 0]
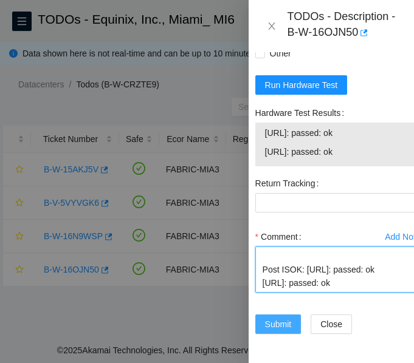
type textarea "-Verified ticket is safe to work on: YES -NOCC Authorized: YES -Located server …"
click at [272, 318] on span "Submit" at bounding box center [278, 324] width 27 height 13
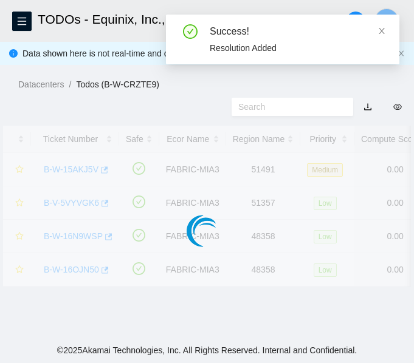
scroll to position [408, 8]
